Goal: Transaction & Acquisition: Purchase product/service

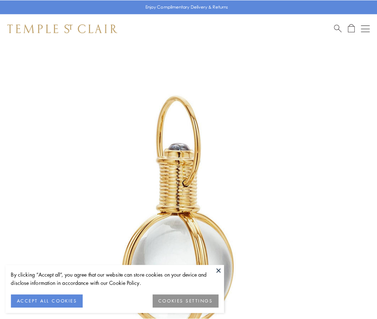
scroll to position [187, 0]
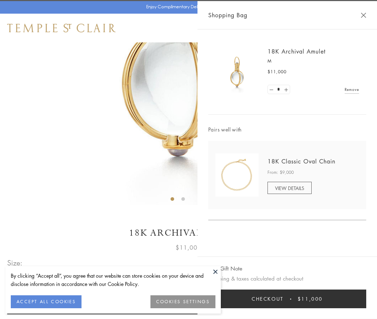
click at [287, 299] on button "Checkout $11,000" at bounding box center [287, 298] width 158 height 19
